Goal: Find specific page/section: Find specific page/section

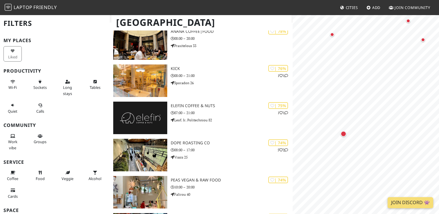
scroll to position [619, 0]
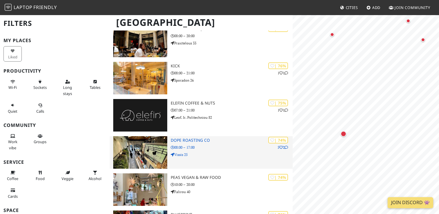
click at [188, 138] on h3 "Dope Roasting Co" at bounding box center [232, 140] width 122 height 5
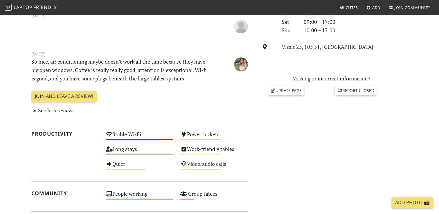
scroll to position [206, 0]
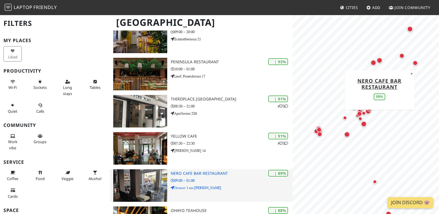
scroll to position [139, 0]
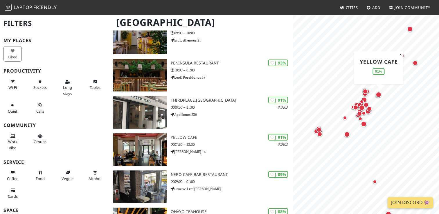
click at [380, 95] on div "Map marker" at bounding box center [379, 95] width 6 height 6
